Goal: Transaction & Acquisition: Purchase product/service

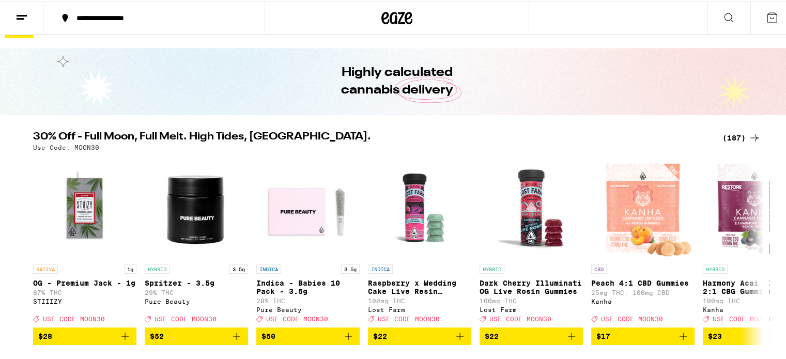
scroll to position [18, 0]
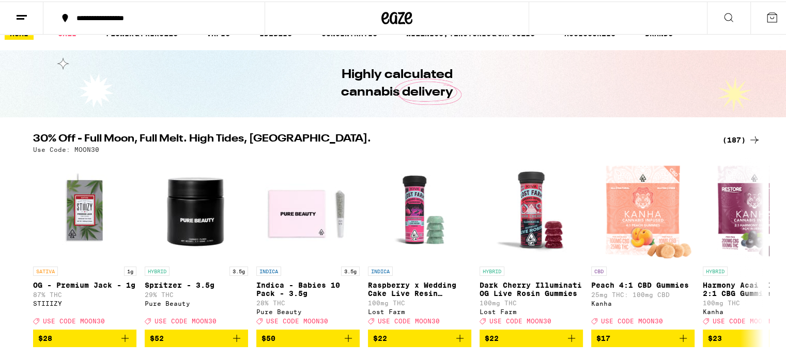
click at [725, 136] on div "(187)" at bounding box center [741, 138] width 38 height 12
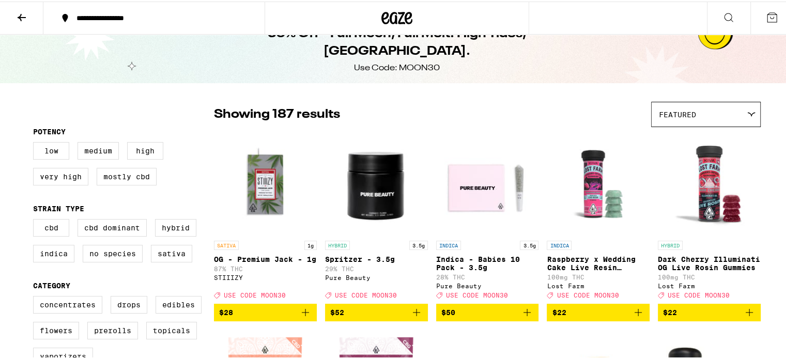
scroll to position [22, 0]
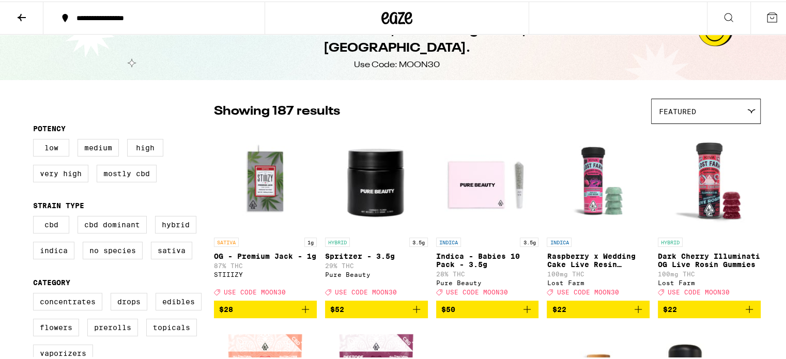
click at [25, 13] on icon at bounding box center [21, 16] width 12 height 12
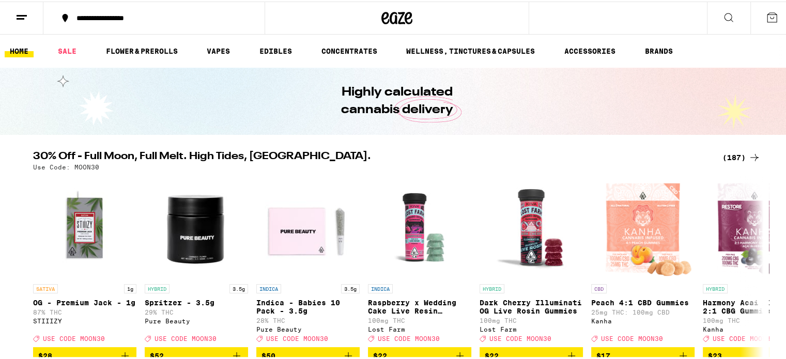
click at [724, 153] on div "(187)" at bounding box center [741, 156] width 38 height 12
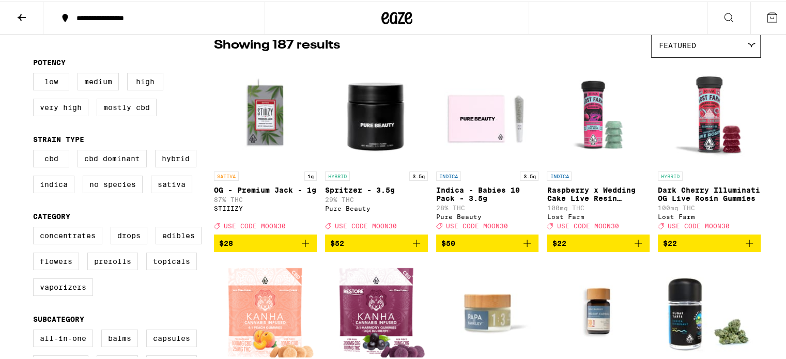
scroll to position [89, 0]
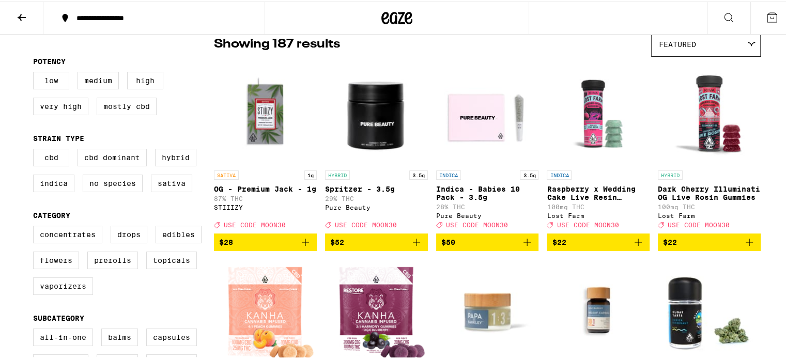
click at [73, 292] on label "Vaporizers" at bounding box center [63, 285] width 60 height 18
click at [36, 226] on input "Vaporizers" at bounding box center [35, 226] width 1 height 1
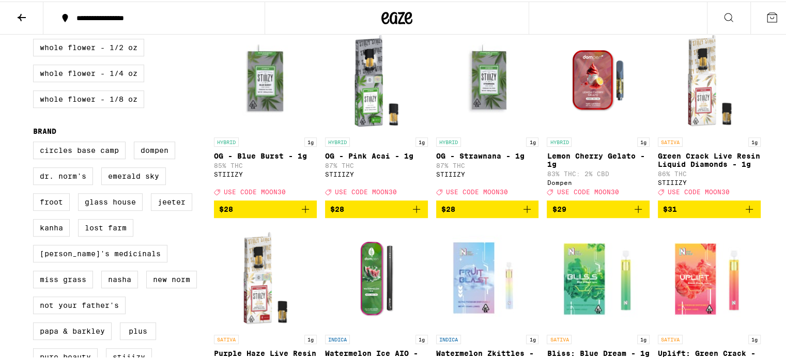
scroll to position [714, 0]
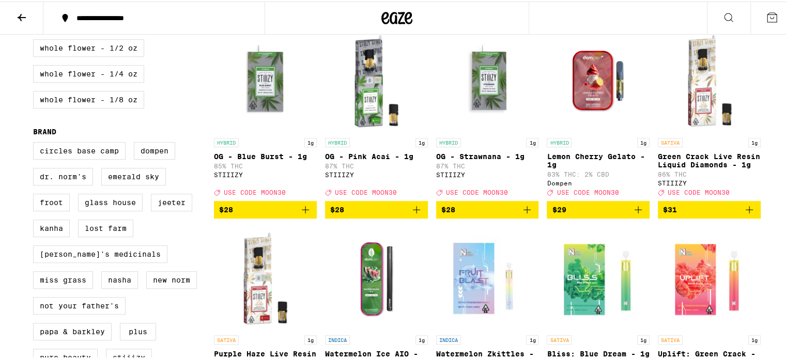
click at [743, 214] on icon "Add to bag" at bounding box center [749, 208] width 12 height 12
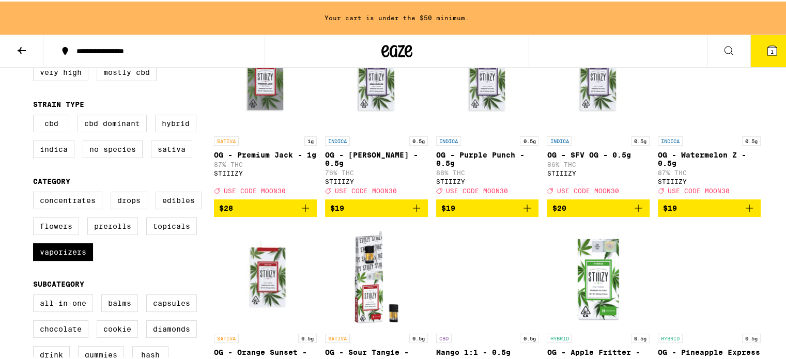
scroll to position [155, 0]
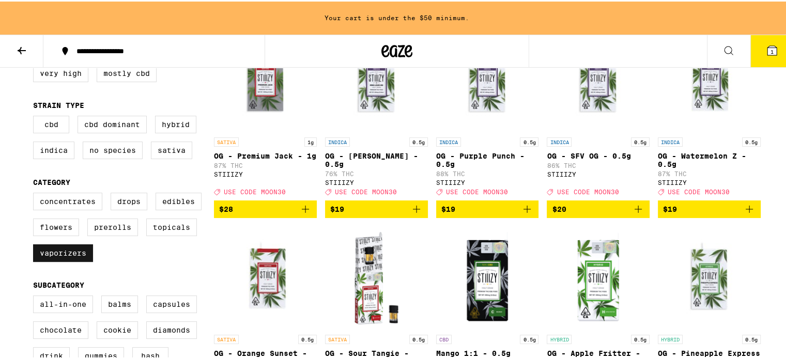
click at [77, 253] on label "Vaporizers" at bounding box center [63, 252] width 60 height 18
click at [36, 193] on input "Vaporizers" at bounding box center [35, 193] width 1 height 1
checkbox input "false"
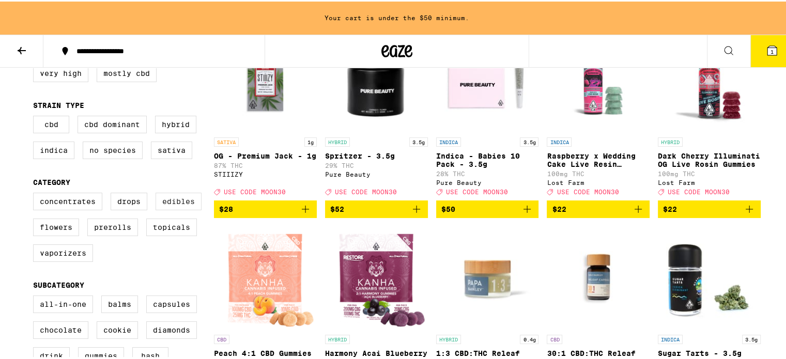
click at [174, 200] on label "Edibles" at bounding box center [178, 200] width 46 height 18
click at [36, 193] on input "Edibles" at bounding box center [35, 193] width 1 height 1
checkbox input "true"
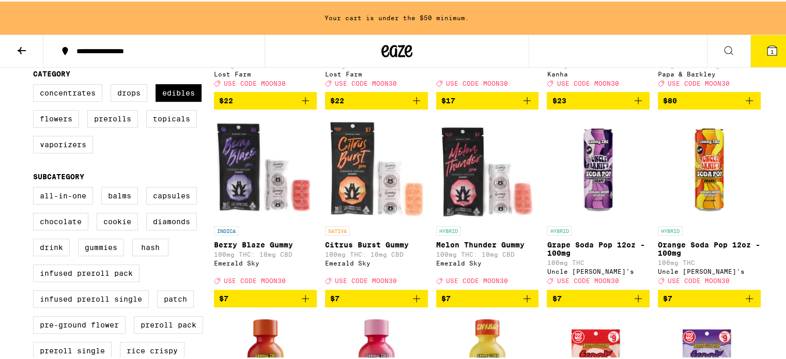
scroll to position [260, 0]
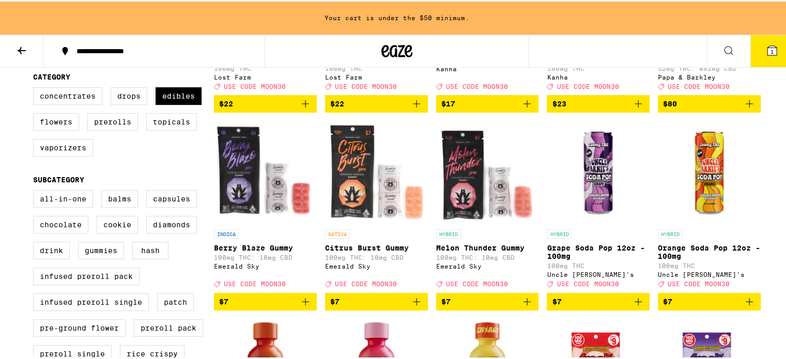
click at [302, 306] on icon "Add to bag" at bounding box center [305, 300] width 12 height 12
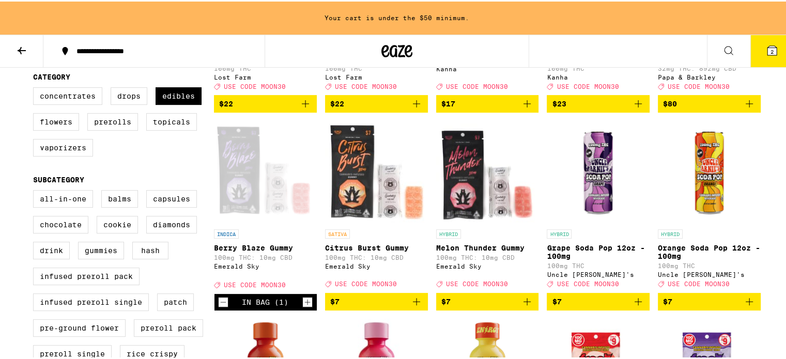
click at [303, 307] on icon "Increment" at bounding box center [307, 300] width 9 height 12
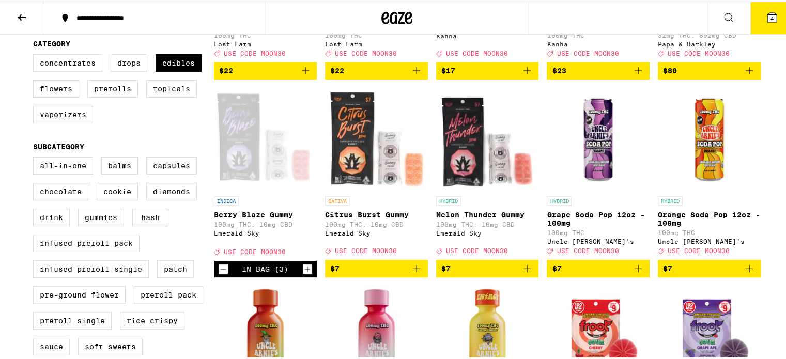
scroll to position [227, 0]
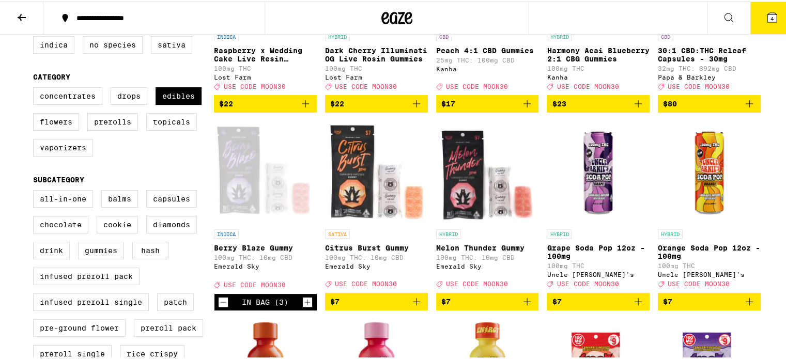
click at [303, 307] on icon "Increment" at bounding box center [307, 300] width 9 height 12
click at [411, 306] on icon "Add to bag" at bounding box center [416, 300] width 12 height 12
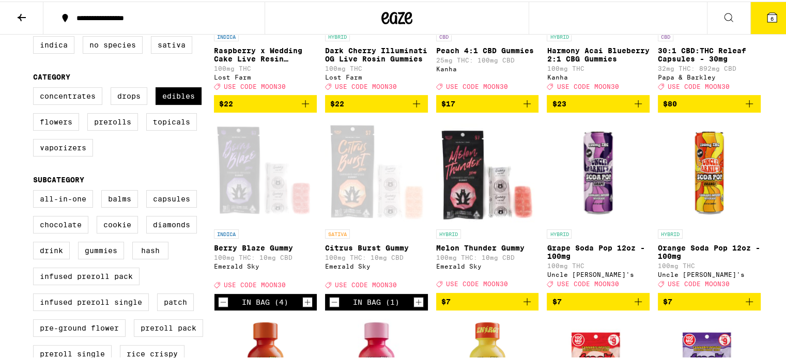
click at [414, 307] on icon "Increment" at bounding box center [418, 300] width 9 height 12
click at [525, 306] on icon "Add to bag" at bounding box center [527, 300] width 12 height 12
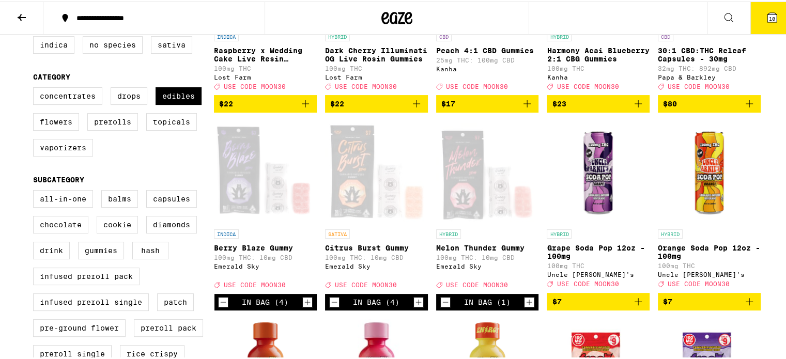
click at [525, 307] on icon "Increment" at bounding box center [528, 300] width 9 height 12
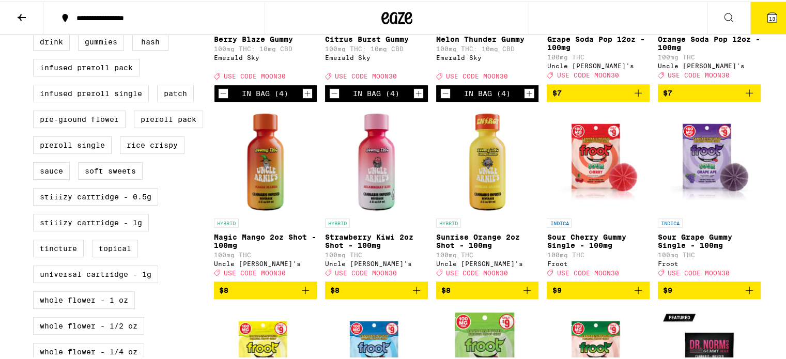
scroll to position [436, 0]
click at [304, 295] on icon "Add to bag" at bounding box center [305, 289] width 12 height 12
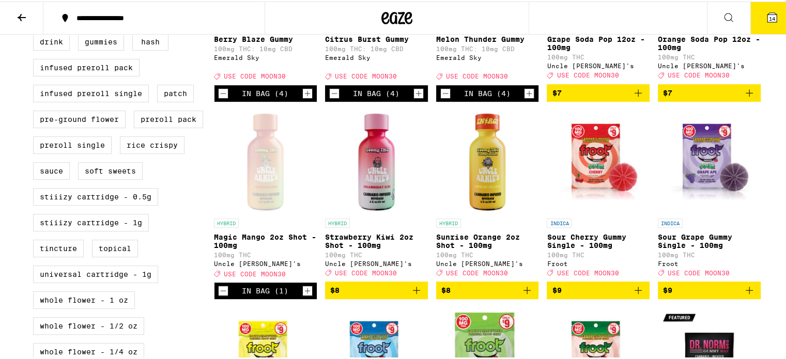
click at [304, 295] on icon "Increment" at bounding box center [307, 289] width 9 height 12
click at [413, 292] on icon "Add to bag" at bounding box center [416, 288] width 7 height 7
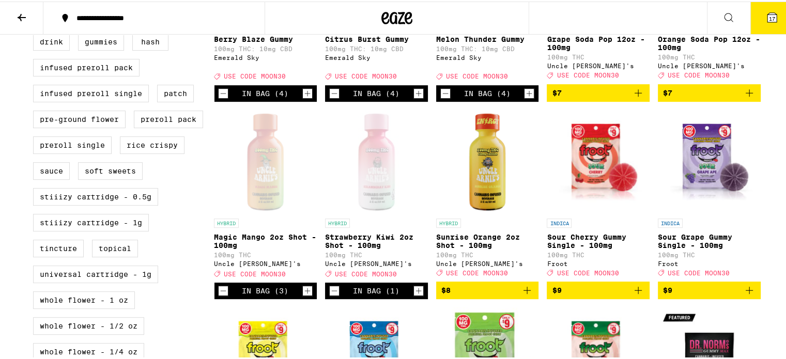
click at [414, 295] on icon "Increment" at bounding box center [418, 289] width 9 height 12
click at [525, 295] on icon "Add to bag" at bounding box center [527, 289] width 12 height 12
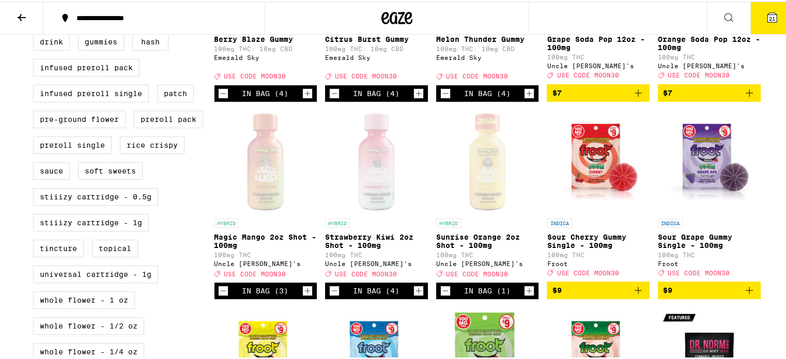
click at [525, 295] on icon "Increment" at bounding box center [528, 289] width 9 height 12
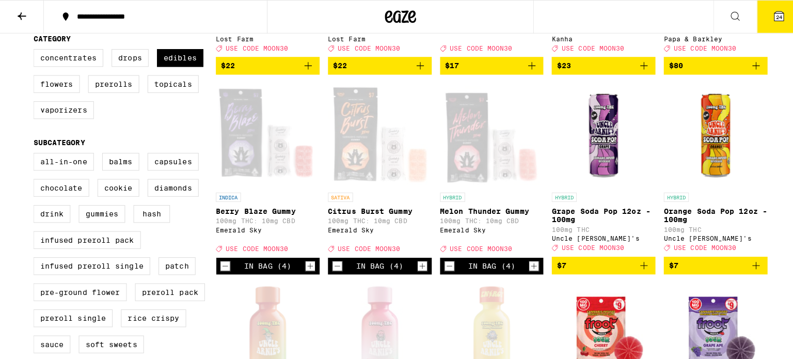
scroll to position [281, 0]
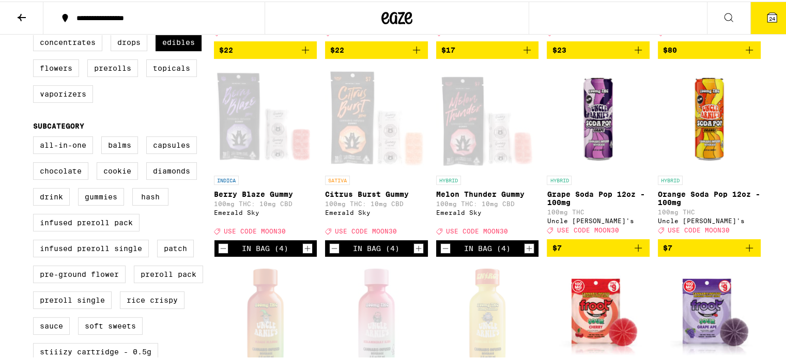
click at [749, 253] on icon "Add to bag" at bounding box center [749, 246] width 12 height 12
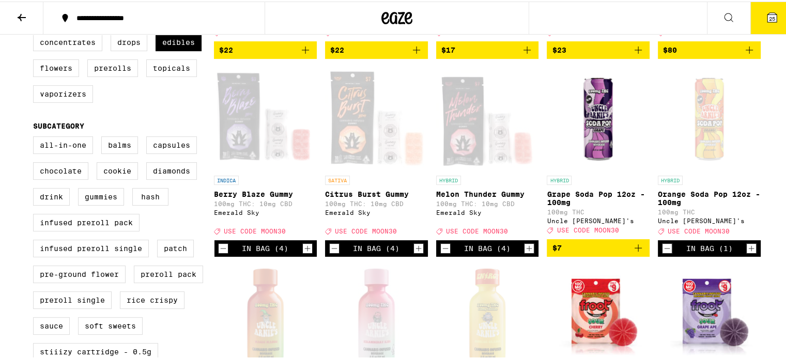
click at [749, 253] on icon "Increment" at bounding box center [750, 247] width 9 height 12
click at [775, 26] on button "26" at bounding box center [771, 17] width 43 height 32
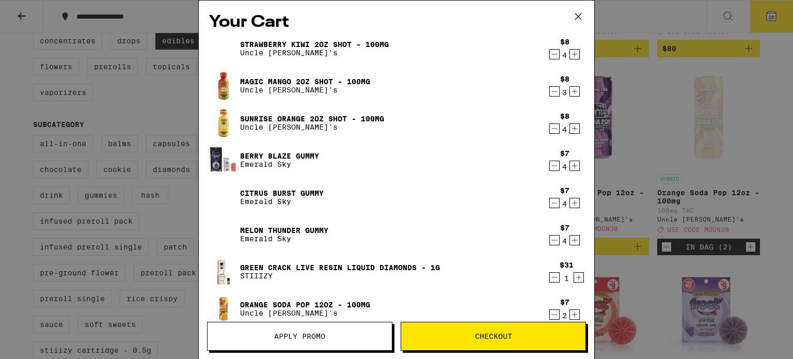
click at [335, 343] on button "Apply Promo" at bounding box center [299, 336] width 185 height 29
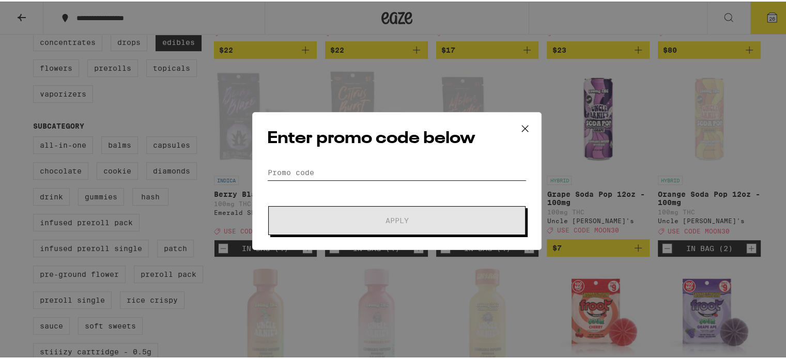
click at [341, 175] on input "Promo Code" at bounding box center [396, 170] width 259 height 15
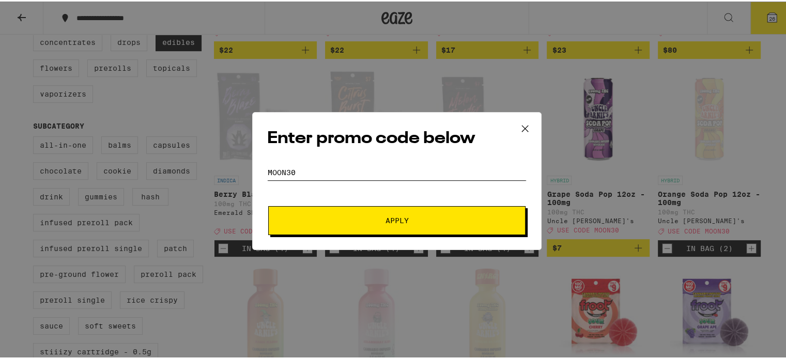
type input "moon30"
click at [359, 227] on button "Apply" at bounding box center [396, 219] width 257 height 29
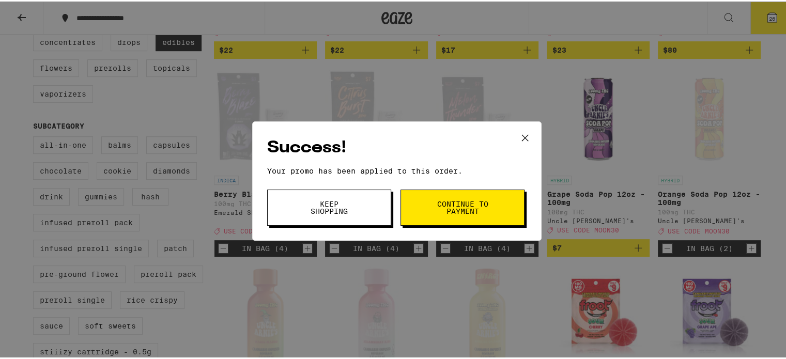
click at [345, 211] on span "Keep Shopping" at bounding box center [329, 206] width 53 height 14
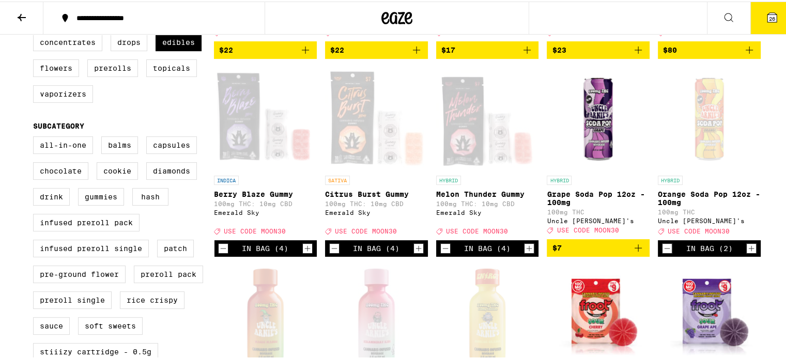
click at [765, 7] on button "26" at bounding box center [771, 17] width 43 height 32
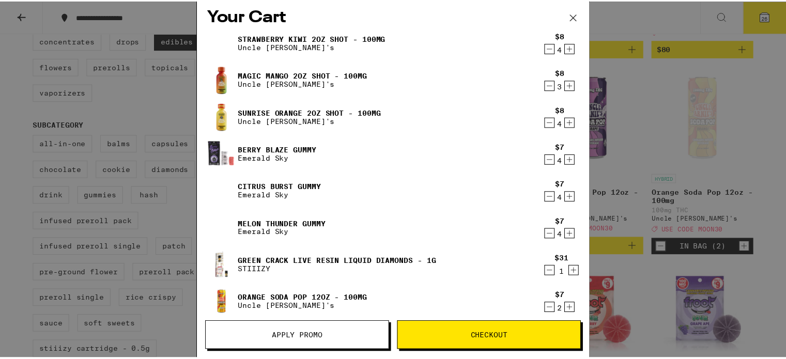
scroll to position [10, 0]
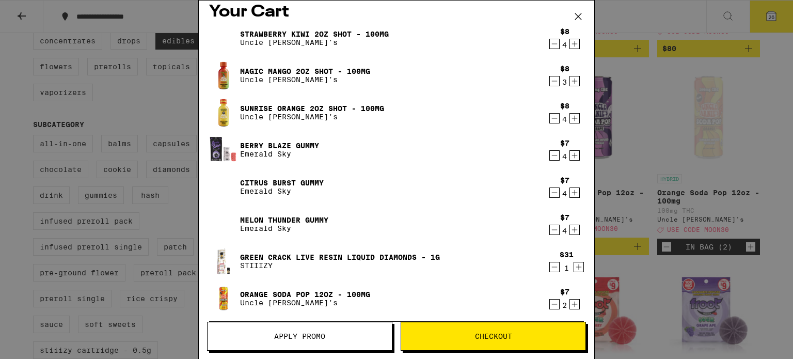
click at [625, 173] on div "Your Cart Strawberry Kiwi 2oz Shot - 100mg Uncle Arnie's $8 4 Magic Mango 2oz S…" at bounding box center [396, 179] width 793 height 359
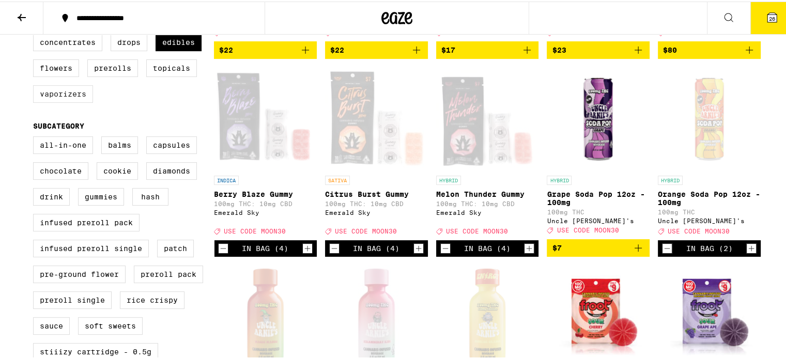
click at [81, 101] on label "Vaporizers" at bounding box center [63, 93] width 60 height 18
click at [36, 34] on input "Vaporizers" at bounding box center [35, 34] width 1 height 1
checkbox input "true"
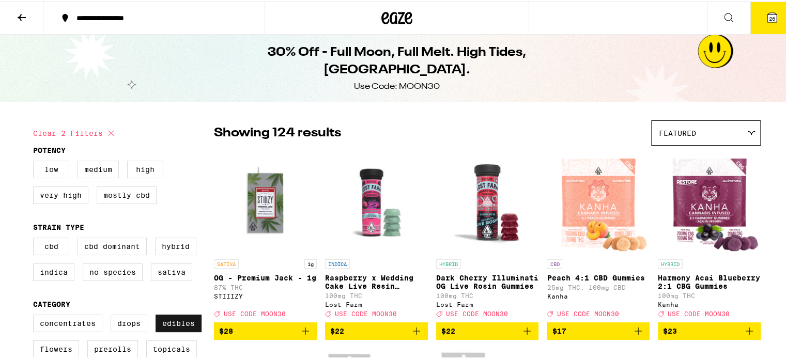
click at [180, 324] on label "Edibles" at bounding box center [178, 322] width 46 height 18
click at [36, 315] on input "Edibles" at bounding box center [35, 315] width 1 height 1
checkbox input "false"
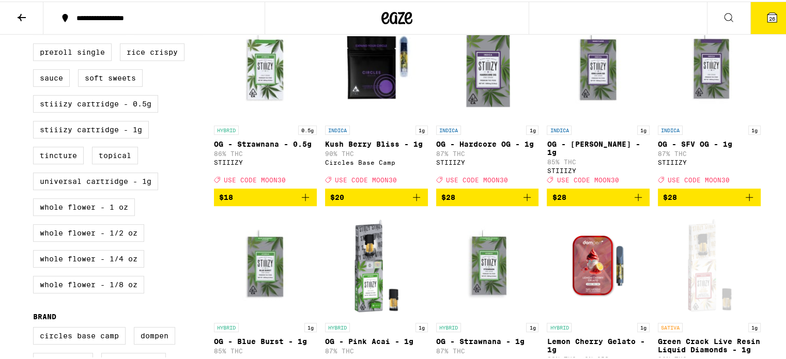
scroll to position [528, 0]
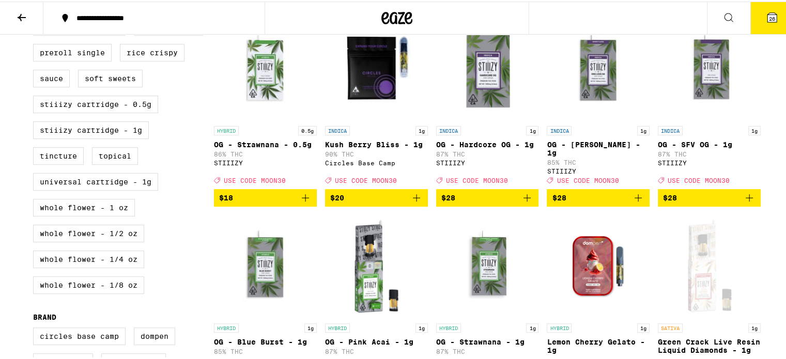
click at [414, 188] on link "INDICA 1g Kush Berry Bliss - 1g 90% THC Circles Base Camp Deal Created with Ske…" at bounding box center [376, 102] width 103 height 172
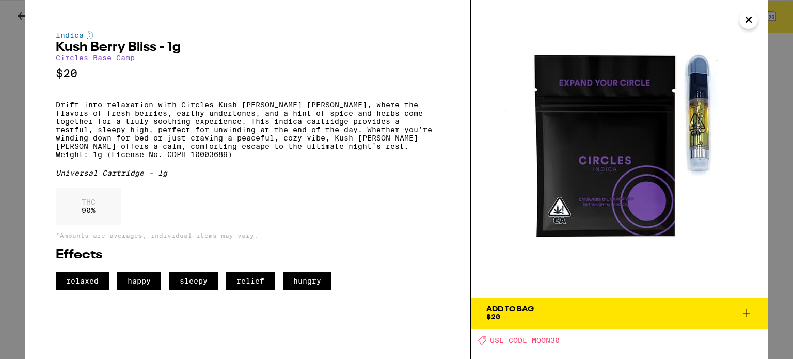
click at [551, 306] on span "Add To Bag $20" at bounding box center [620, 313] width 267 height 14
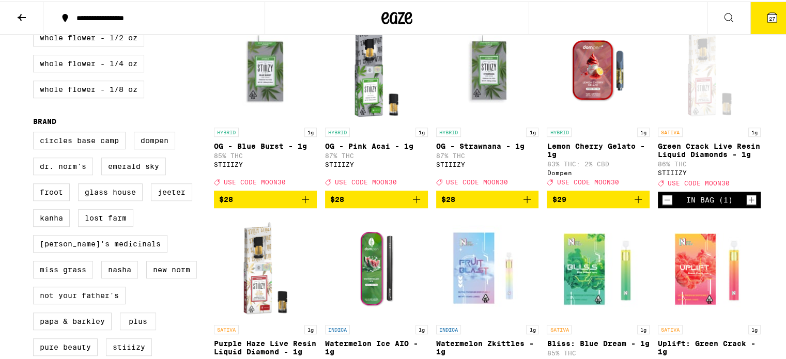
scroll to position [727, 0]
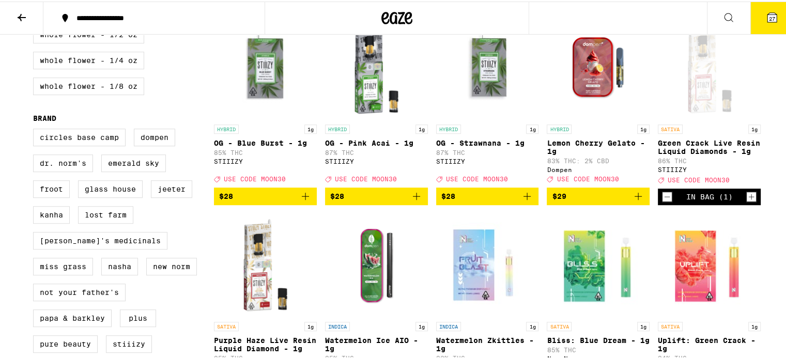
click at [410, 201] on icon "Add to bag" at bounding box center [416, 195] width 12 height 12
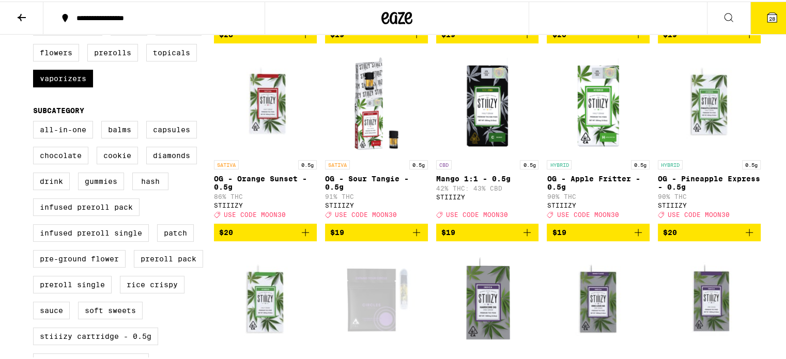
scroll to position [0, 0]
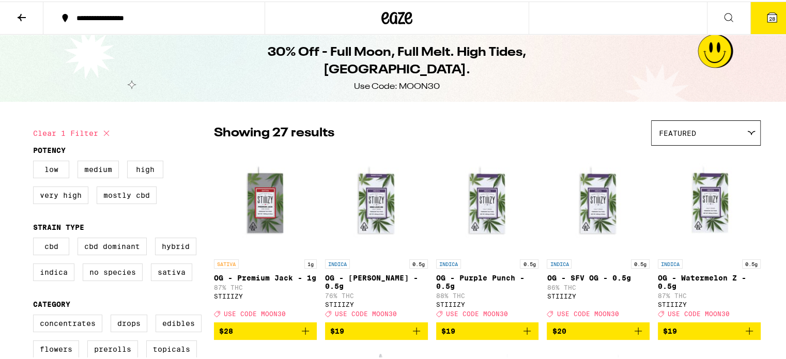
click at [25, 14] on icon at bounding box center [21, 16] width 12 height 12
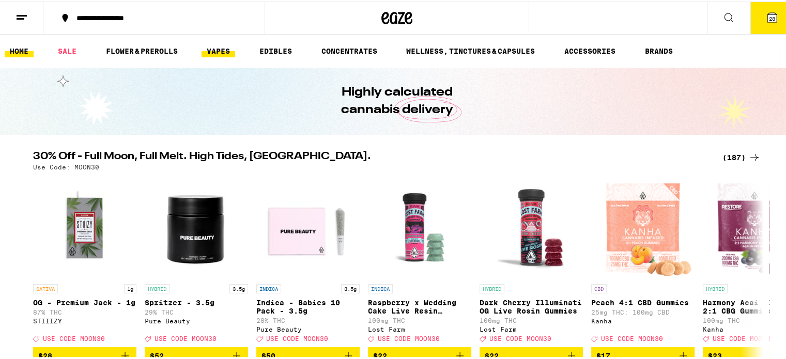
click at [214, 47] on link "VAPES" at bounding box center [218, 49] width 34 height 12
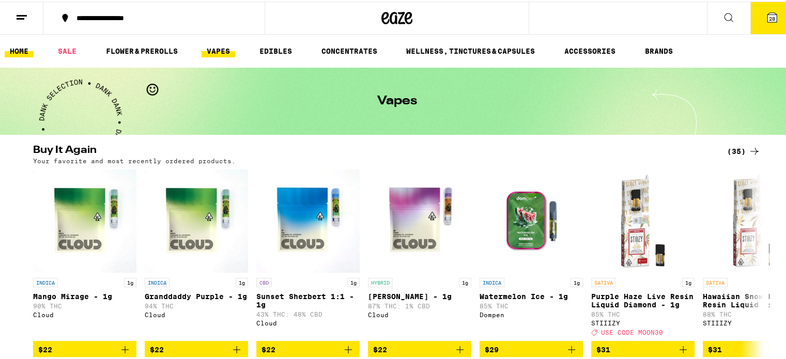
click at [13, 53] on link "HOME" at bounding box center [19, 49] width 29 height 12
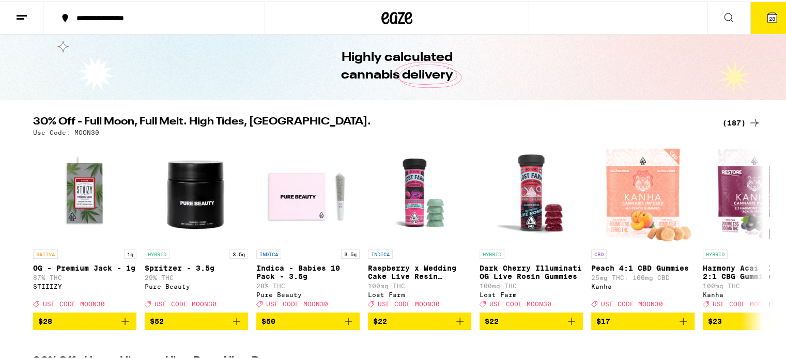
scroll to position [35, 0]
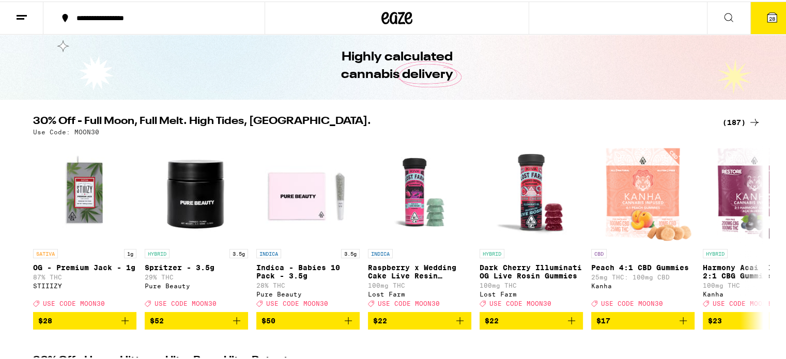
click at [728, 118] on div "(187)" at bounding box center [741, 121] width 38 height 12
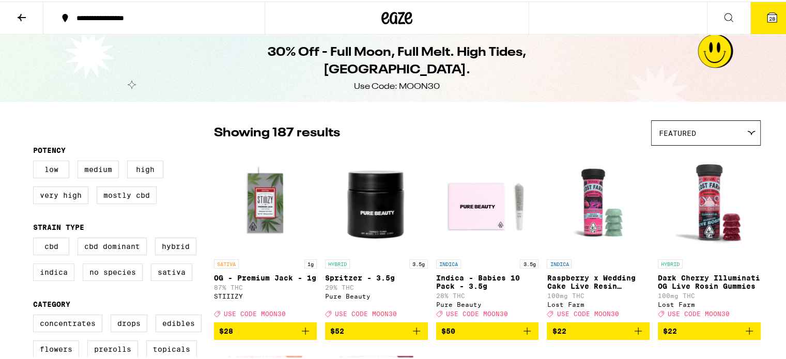
click at [23, 17] on icon at bounding box center [21, 16] width 12 height 12
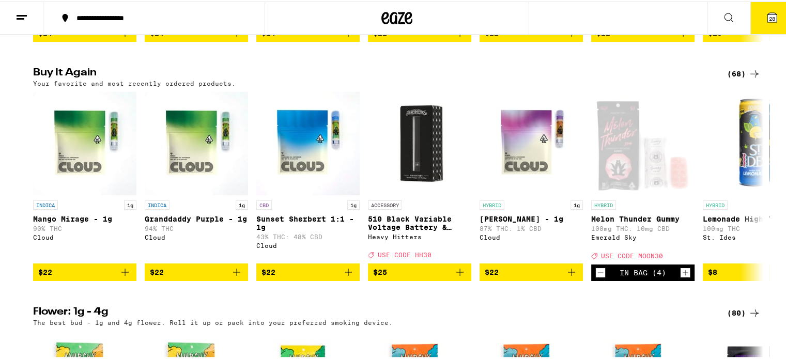
scroll to position [808, 0]
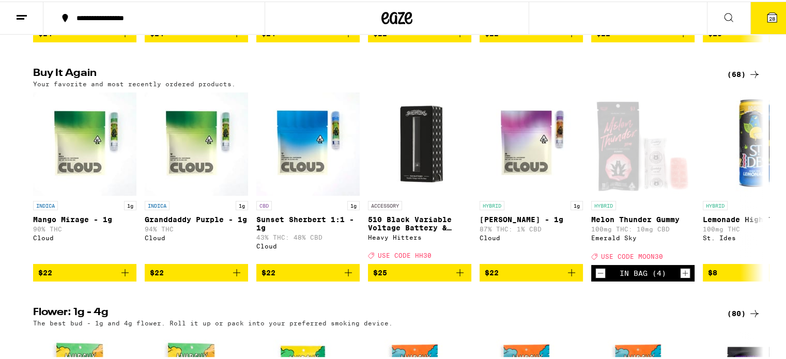
click at [743, 79] on div "(68)" at bounding box center [744, 73] width 34 height 12
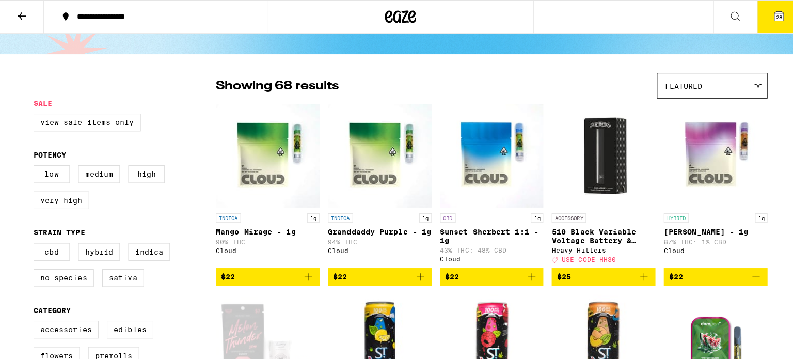
scroll to position [46, 0]
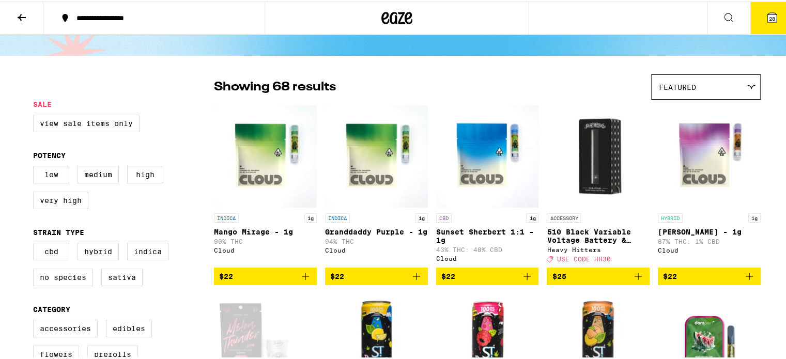
click at [521, 281] on icon "Add to bag" at bounding box center [527, 275] width 12 height 12
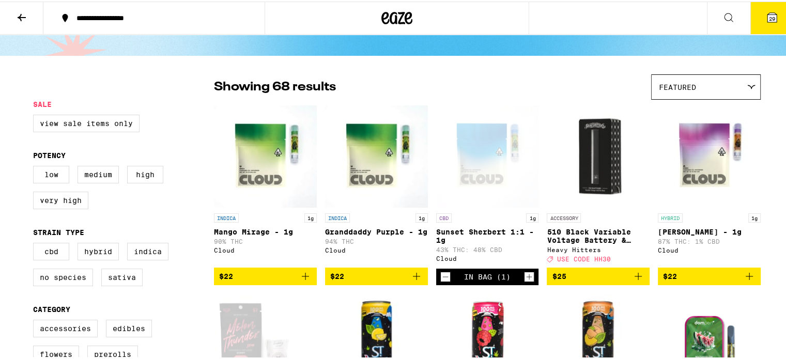
click at [411, 278] on icon "Add to bag" at bounding box center [416, 275] width 12 height 12
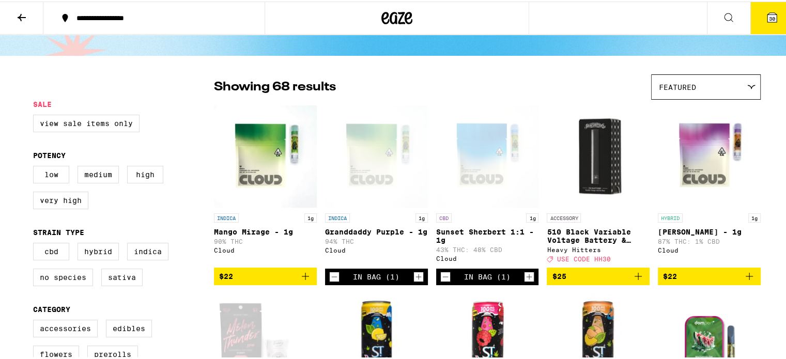
click at [769, 16] on span "30" at bounding box center [772, 17] width 6 height 6
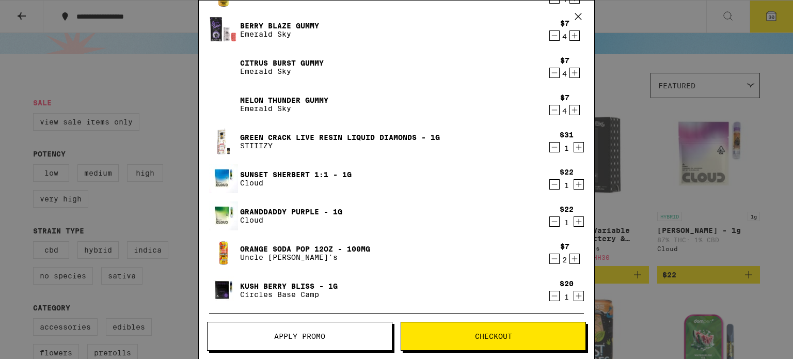
scroll to position [130, 0]
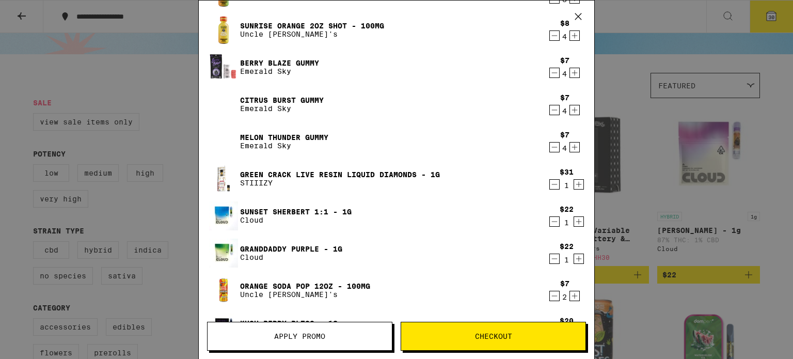
click at [471, 341] on button "Checkout" at bounding box center [493, 336] width 185 height 29
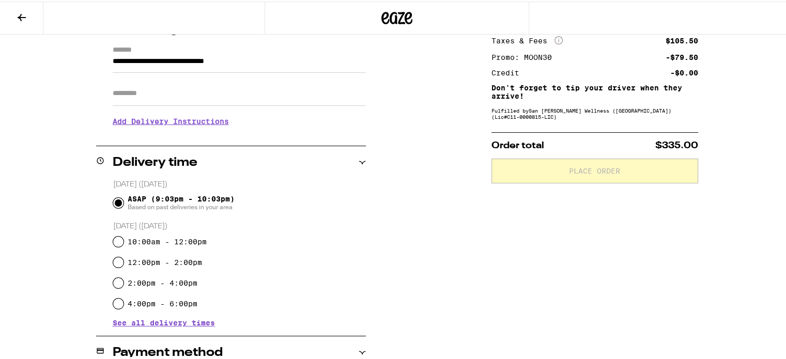
scroll to position [134, 0]
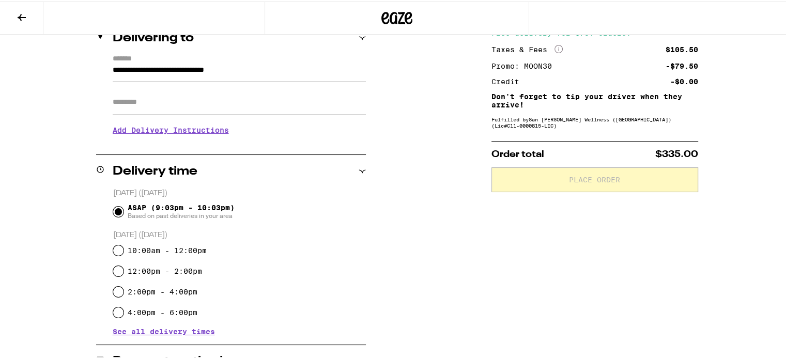
click at [147, 127] on h3 "Add Delivery Instructions" at bounding box center [239, 129] width 253 height 24
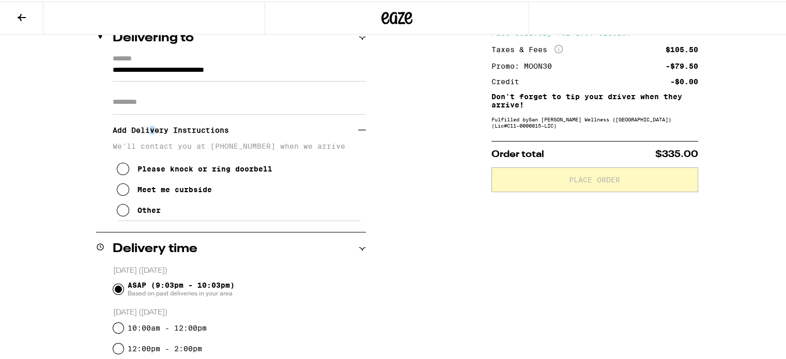
click at [150, 217] on button "Other" at bounding box center [139, 208] width 44 height 21
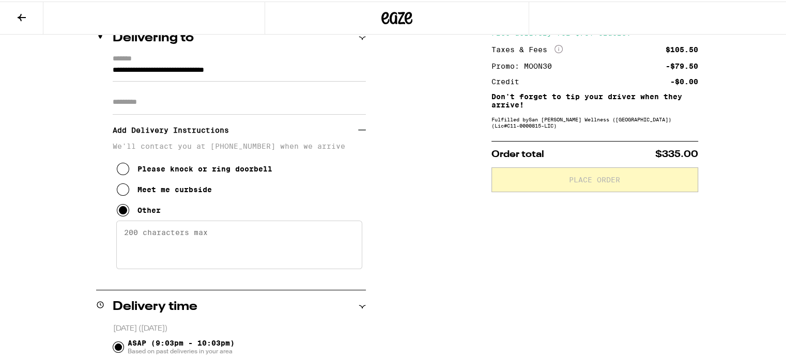
click at [192, 230] on textarea "Enter any other delivery instructions you want driver to know" at bounding box center [239, 243] width 246 height 49
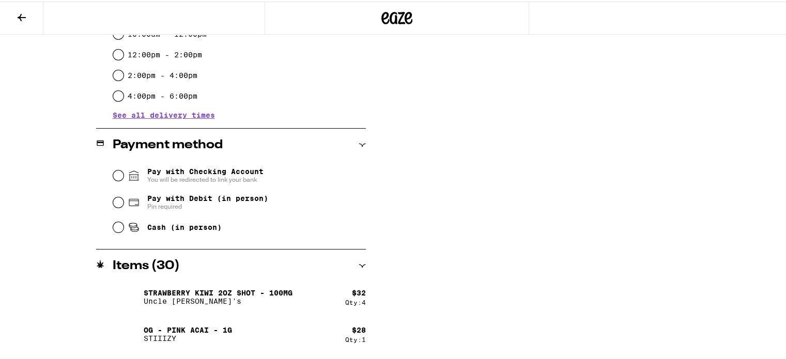
scroll to position [515, 0]
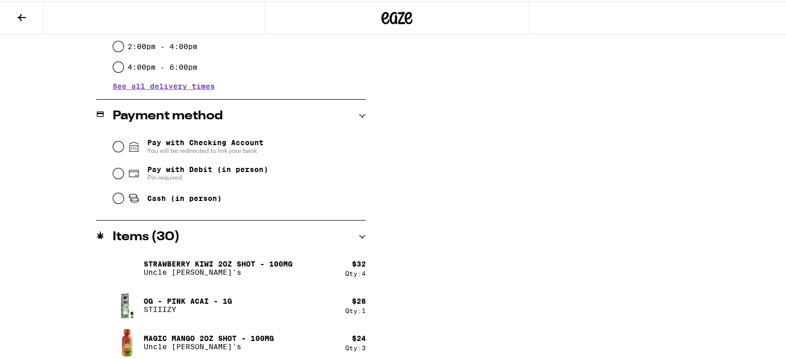
type textarea "GPS Will take you to the townhouse garage, I will have it open so you can park …"
click at [194, 167] on span "Pay with Debit (in person)" at bounding box center [207, 168] width 121 height 8
click at [123, 167] on input "Pay with Debit (in person) Pin required" at bounding box center [118, 172] width 10 height 10
radio input "true"
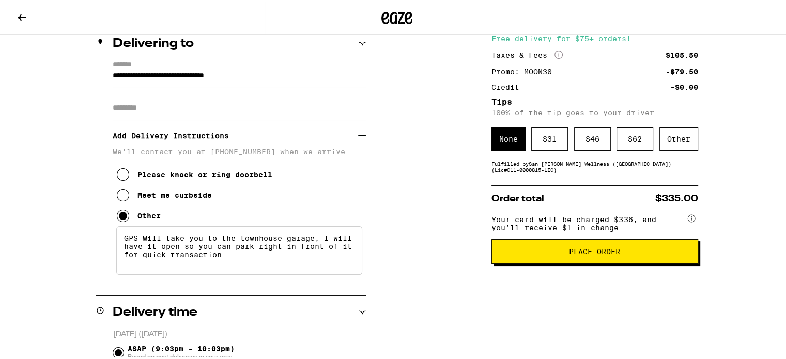
scroll to position [111, 0]
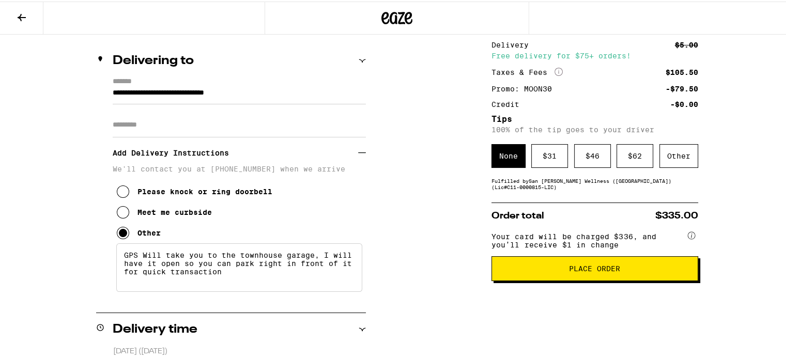
click at [638, 279] on button "Place Order" at bounding box center [594, 267] width 207 height 25
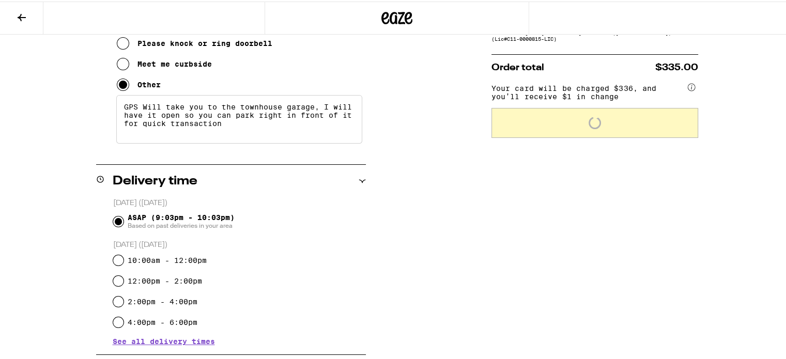
scroll to position [260, 0]
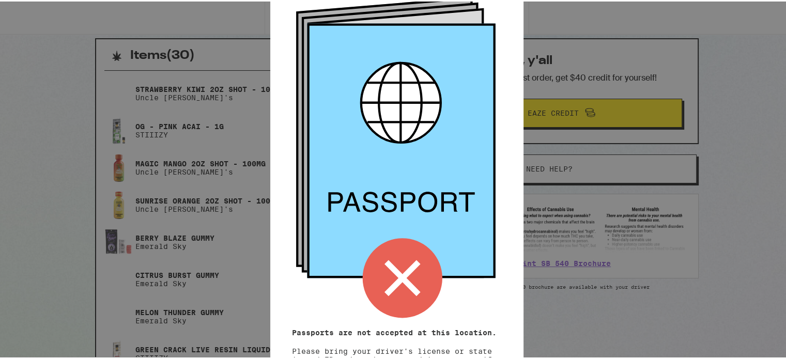
scroll to position [225, 0]
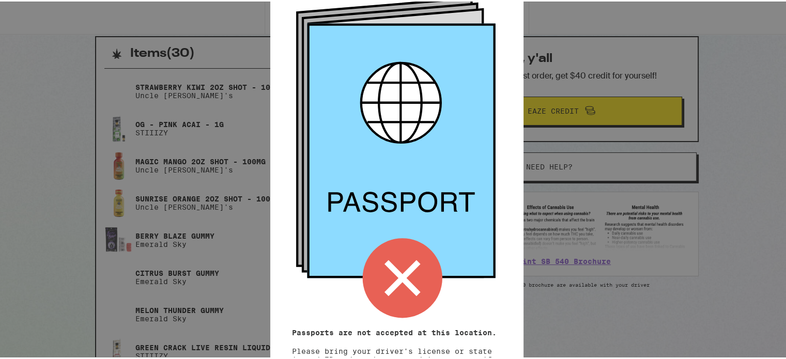
click at [566, 241] on div "Remember! Bring your ID and card Passports are not accepted at this location. P…" at bounding box center [396, 179] width 793 height 359
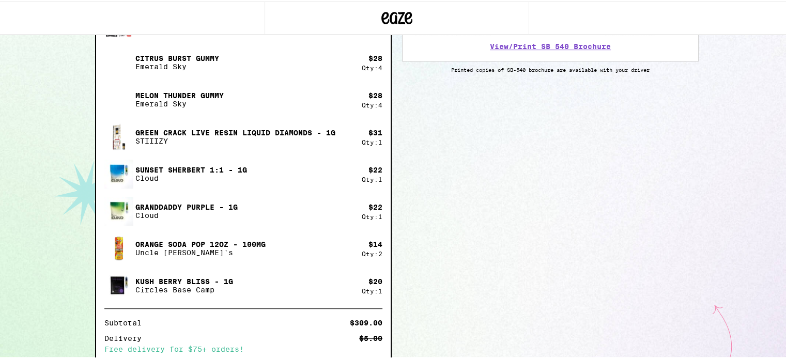
scroll to position [0, 0]
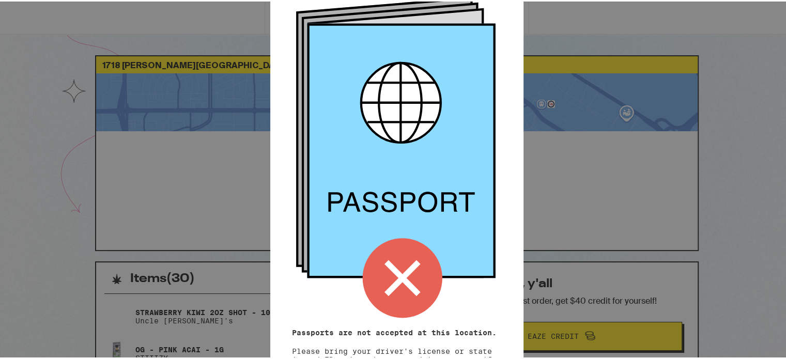
click at [214, 144] on div "Remember! Bring your ID and card Passports are not accepted at this location. P…" at bounding box center [396, 179] width 793 height 359
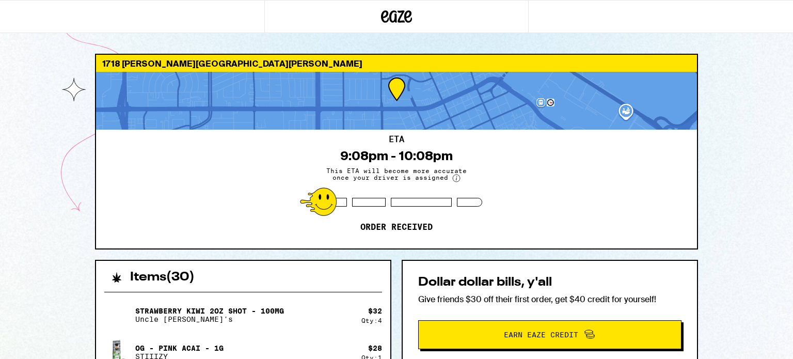
click at [167, 191] on div "ETA 9:08pm - 10:08pm This ETA will become more accurate once your driver is ass…" at bounding box center [396, 189] width 601 height 119
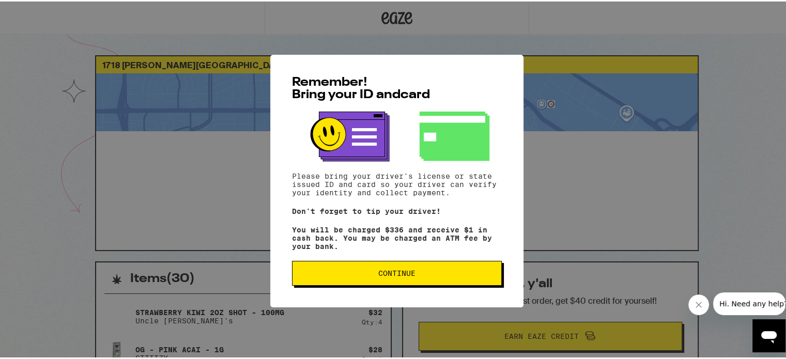
click at [394, 269] on button "Continue" at bounding box center [397, 271] width 210 height 25
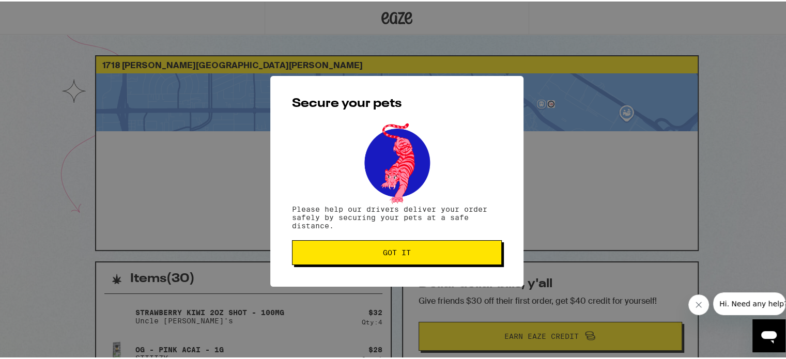
click at [388, 247] on button "Got it" at bounding box center [397, 251] width 210 height 25
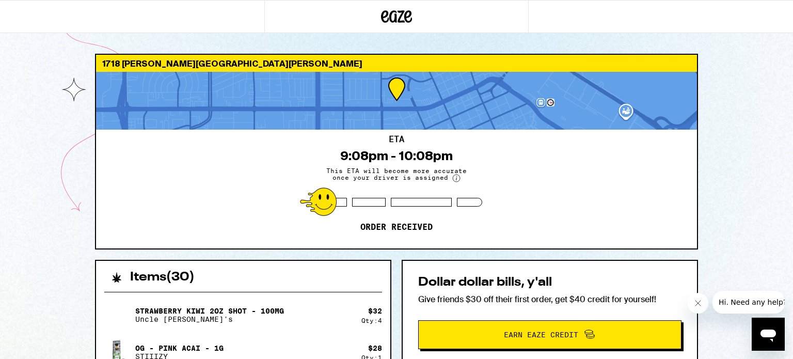
drag, startPoint x: 785, startPoint y: 155, endPoint x: 793, endPoint y: 157, distance: 7.8
click at [697, 305] on icon "Close message from company" at bounding box center [698, 303] width 8 height 8
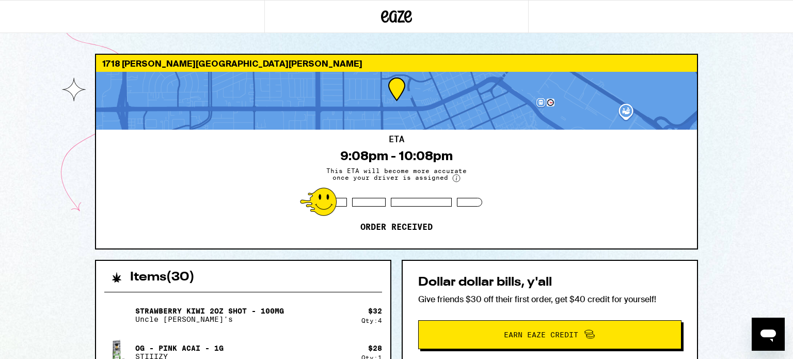
click at [389, 14] on icon at bounding box center [396, 16] width 15 height 12
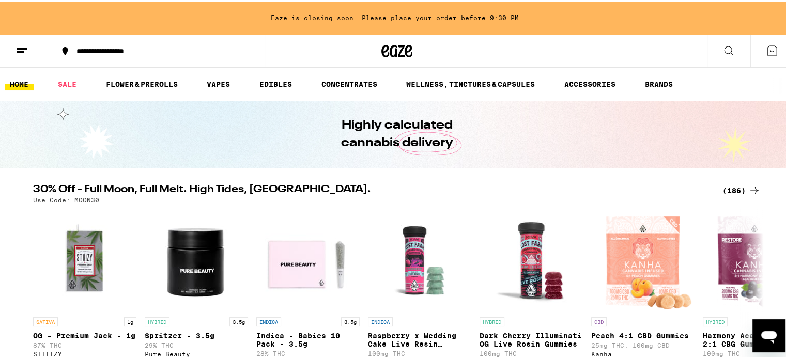
click at [19, 56] on button at bounding box center [21, 50] width 43 height 33
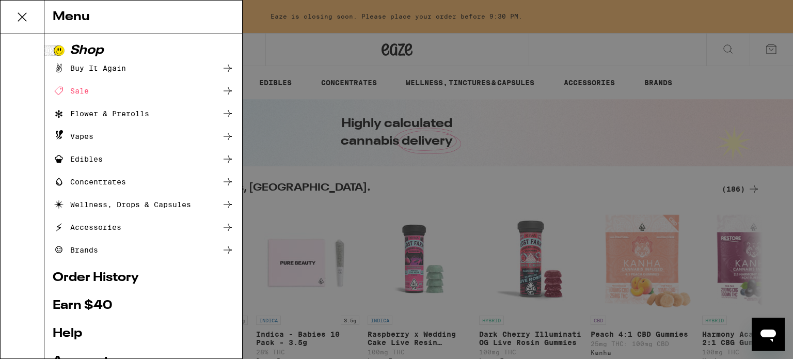
click at [126, 276] on link "Order History" at bounding box center [143, 278] width 181 height 12
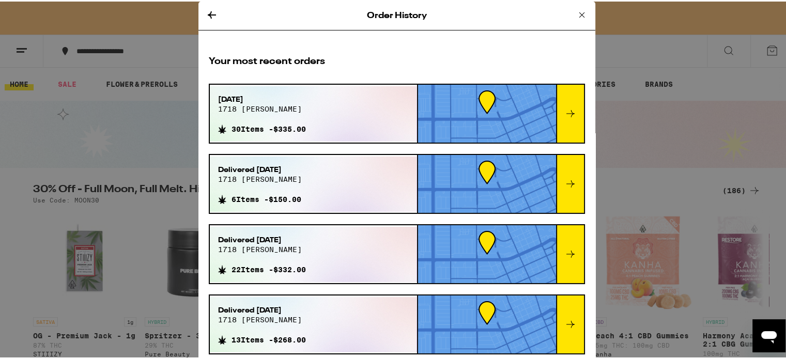
click at [564, 106] on icon at bounding box center [570, 112] width 12 height 12
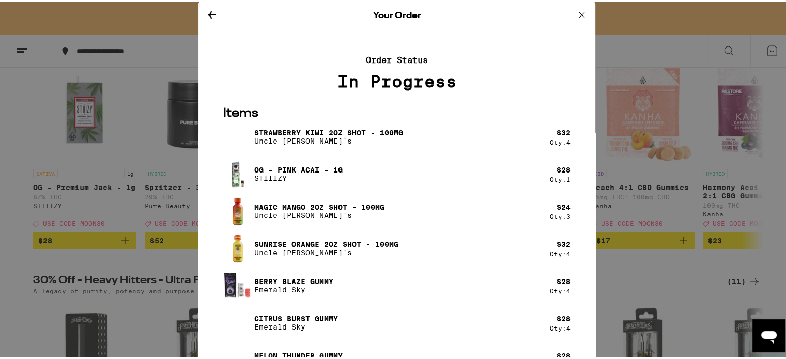
click at [213, 11] on icon at bounding box center [212, 13] width 12 height 12
click at [212, 11] on icon at bounding box center [212, 13] width 12 height 12
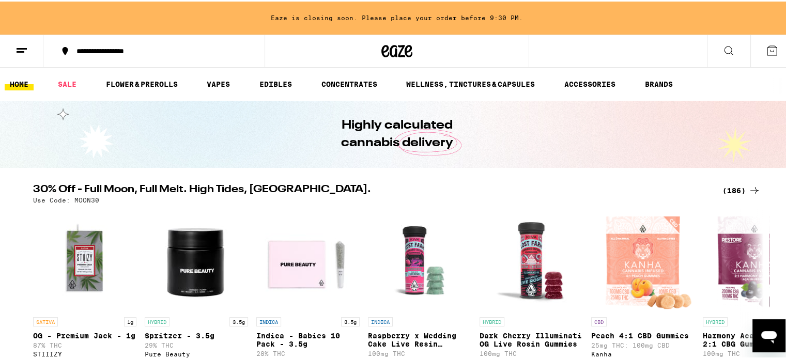
click at [21, 55] on button at bounding box center [21, 50] width 43 height 33
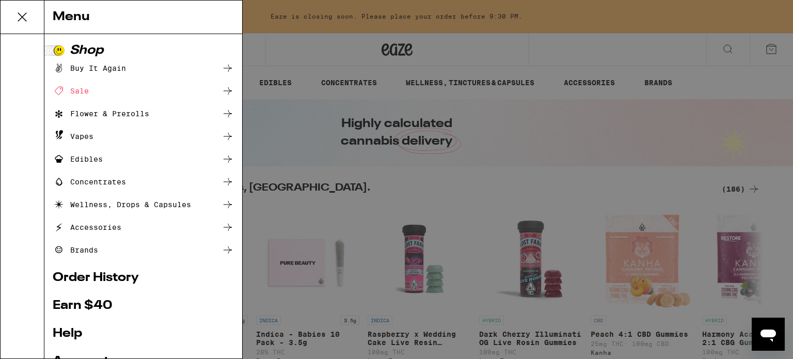
click at [755, 97] on div "Menu Shop Buy It Again Sale Flower & Prerolls Vapes Edibles Concentrates Wellne…" at bounding box center [396, 179] width 793 height 359
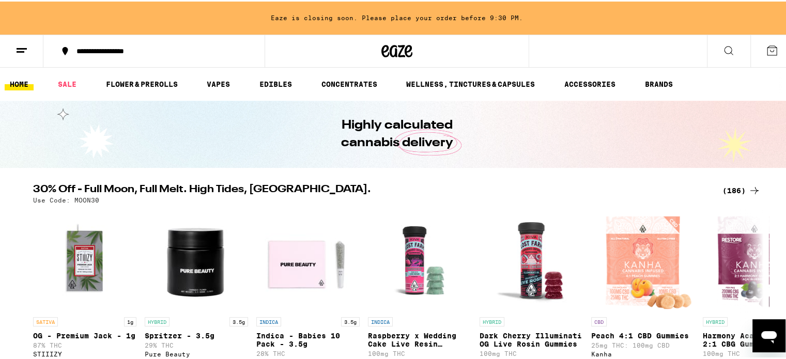
click at [776, 44] on button at bounding box center [771, 50] width 43 height 32
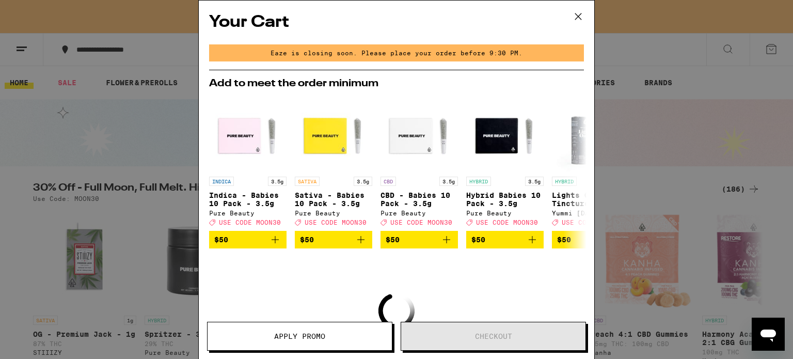
click at [691, 47] on div "Your Cart Eaze is closing soon. Please place your order before 9:30 PM. Add to …" at bounding box center [396, 179] width 793 height 359
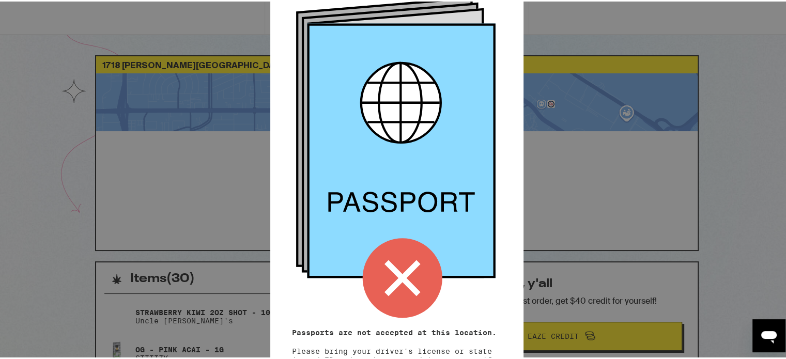
click at [675, 171] on div "Remember! Bring your ID and card Passports are not accepted at this location. P…" at bounding box center [396, 179] width 793 height 359
